Goal: Communication & Community: Connect with others

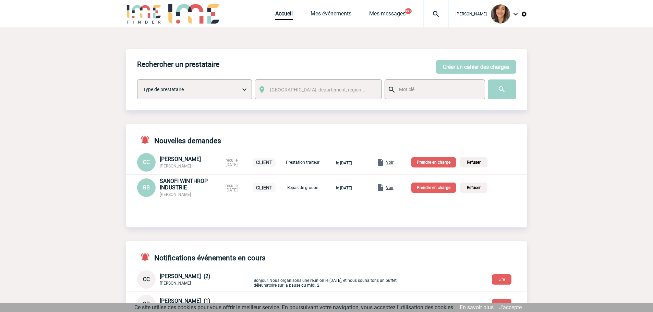
click at [444, 15] on img at bounding box center [436, 14] width 25 height 8
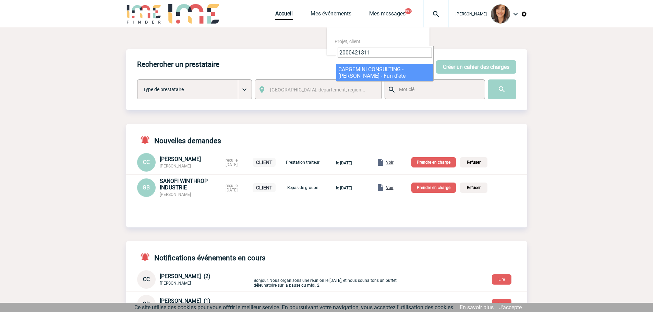
type input "2000421311"
select select "20812"
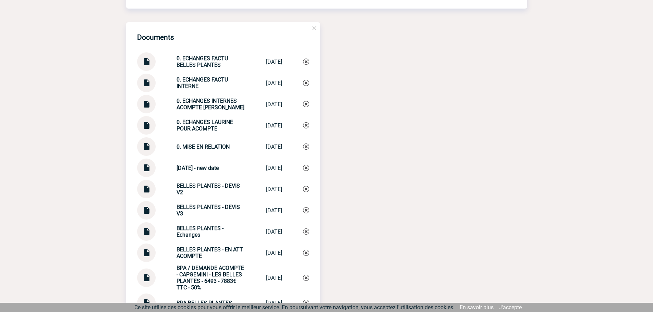
scroll to position [823, 0]
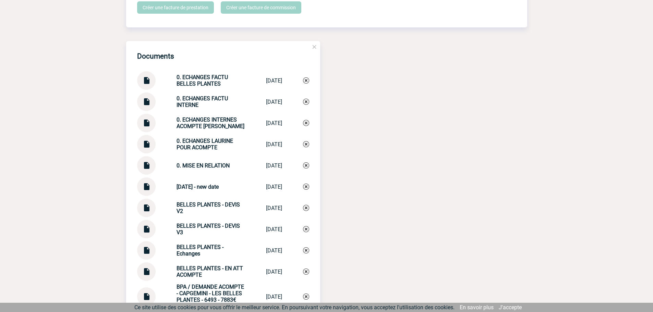
click at [144, 85] on img at bounding box center [146, 77] width 9 height 13
click at [146, 106] on img at bounding box center [146, 99] width 9 height 13
click at [145, 127] on img at bounding box center [146, 120] width 9 height 13
click at [146, 148] on img at bounding box center [146, 141] width 9 height 13
click at [145, 167] on img at bounding box center [146, 162] width 9 height 13
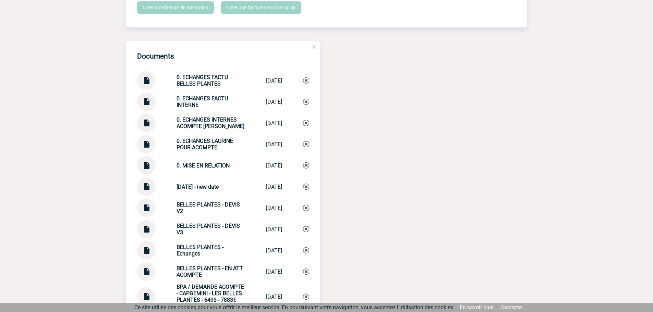
click at [146, 191] on img at bounding box center [146, 184] width 9 height 13
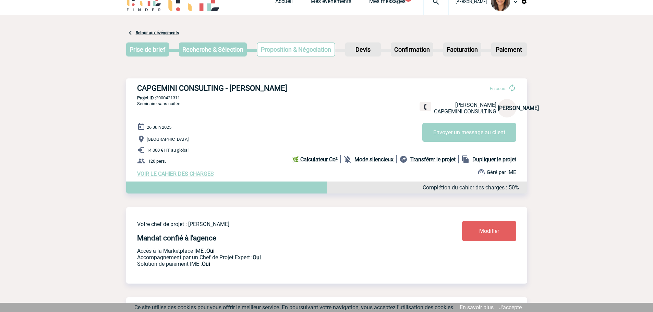
scroll to position [0, 0]
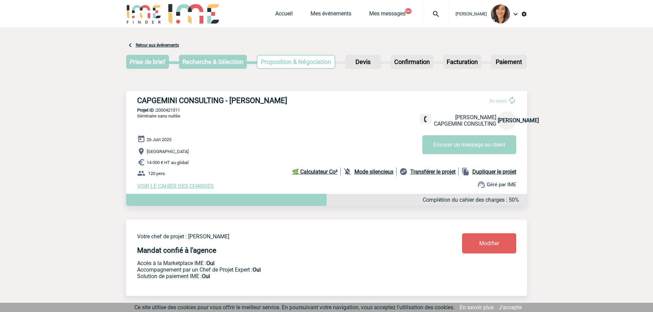
click at [442, 14] on img at bounding box center [436, 14] width 25 height 8
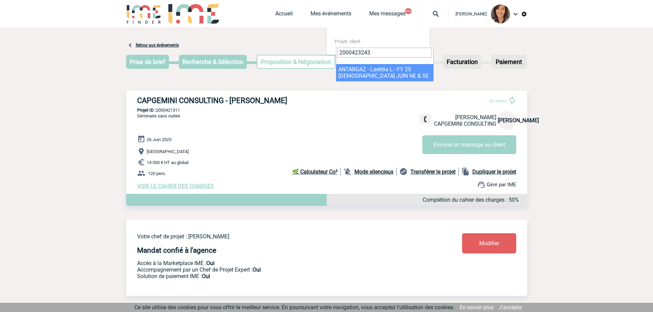
type input "2000423243"
select select "22744"
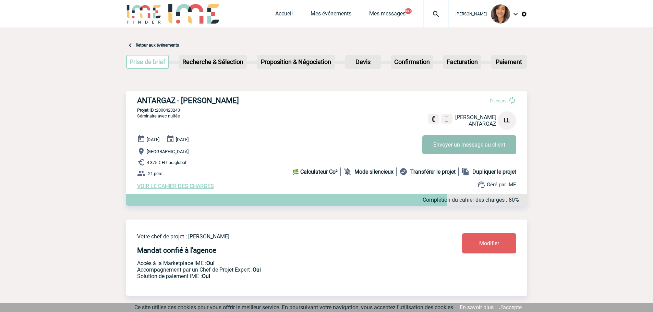
click at [487, 147] on button "Envoyer un message au client" at bounding box center [469, 144] width 94 height 19
click at [445, 11] on img at bounding box center [436, 14] width 25 height 8
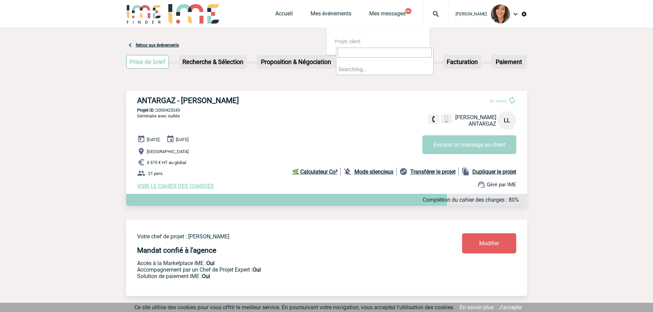
type input "2000421311"
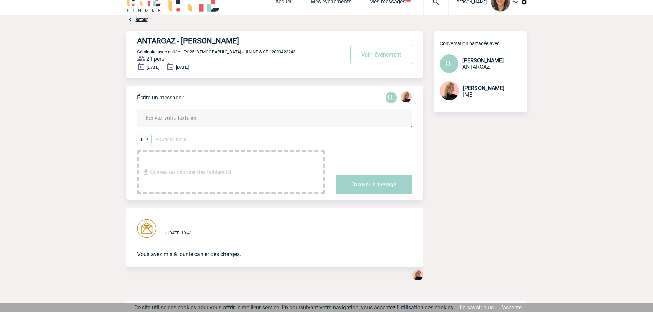
scroll to position [22, 0]
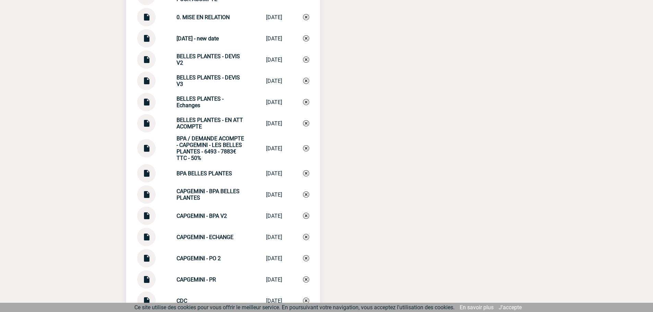
scroll to position [1097, 0]
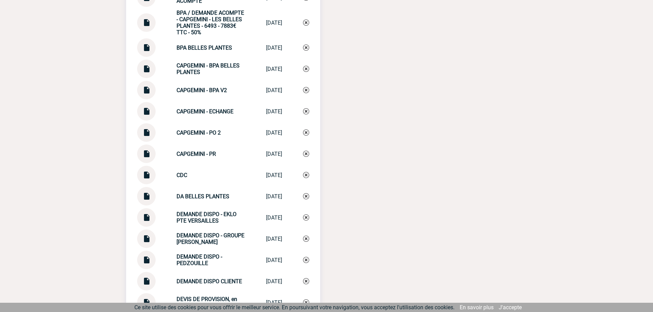
click at [149, 179] on img at bounding box center [146, 172] width 9 height 13
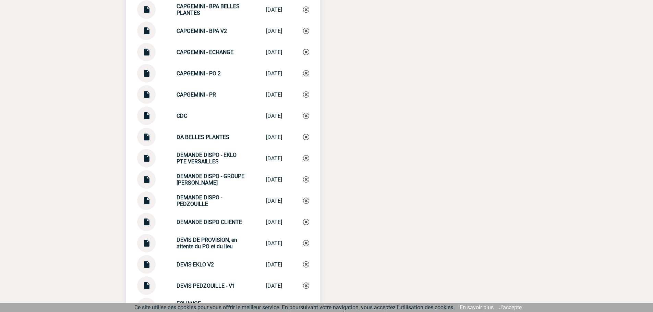
scroll to position [1200, 0]
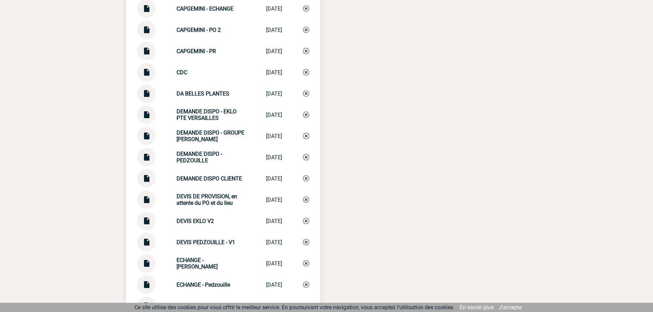
click at [146, 204] on img at bounding box center [146, 197] width 9 height 13
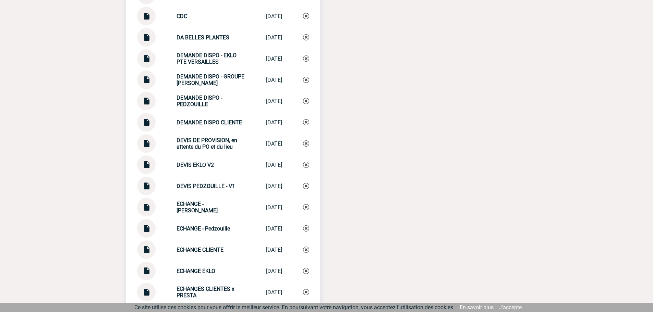
scroll to position [1268, 0]
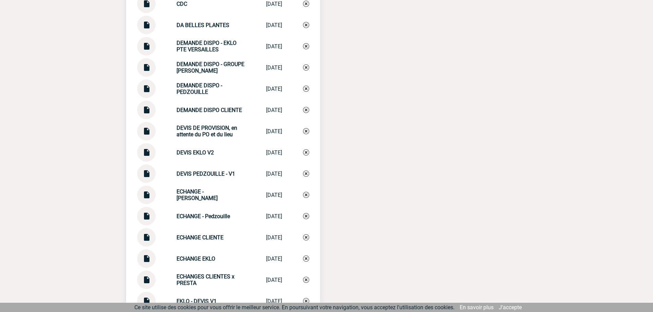
click at [150, 239] on img at bounding box center [146, 234] width 9 height 13
